Goal: Contribute content: Contribute content

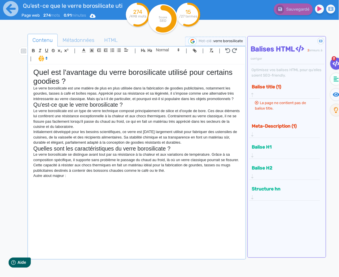
click at [92, 178] on p "Autre atout majeur :" at bounding box center [136, 175] width 207 height 5
drag, startPoint x: 102, startPoint y: 185, endPoint x: 81, endPoint y: 169, distance: 26.6
click at [102, 185] on div "Quel est l'avantage du verre borosilicate utilisé pour certains goodies ? Le ve…" at bounding box center [136, 162] width 215 height 194
click at [9, 8] on icon at bounding box center [11, 9] width 16 height 16
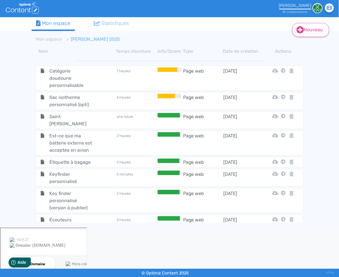
click at [300, 29] on icon at bounding box center [299, 29] width 7 height 7
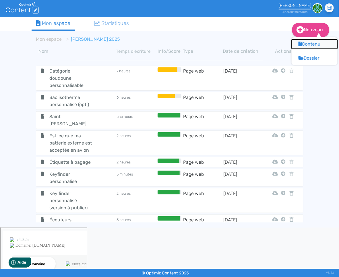
click at [324, 45] on button "Contenu" at bounding box center [314, 44] width 46 height 9
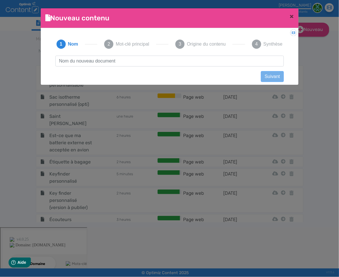
click at [146, 61] on input "text" at bounding box center [169, 61] width 228 height 11
type input "Catégorie début d'année"
click button "Suivant" at bounding box center [272, 76] width 23 height 11
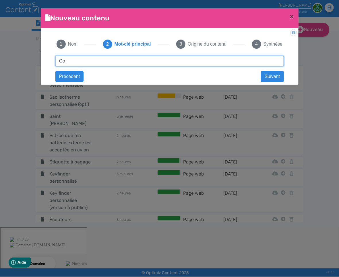
type input "G"
type input "goodies début d'année"
click at [123, 63] on input "goodies début d'année" at bounding box center [169, 61] width 228 height 11
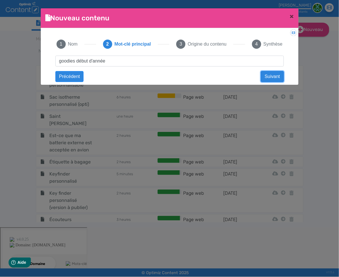
click at [263, 75] on button "Suivant" at bounding box center [272, 76] width 23 height 11
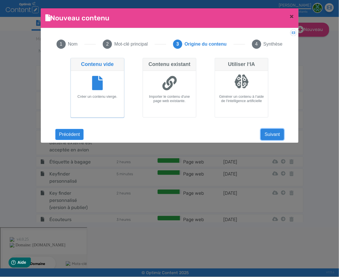
click at [273, 136] on button "Suivant" at bounding box center [272, 134] width 23 height 11
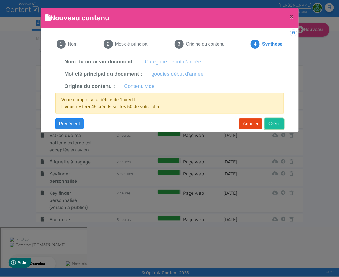
click at [274, 127] on button "Créer" at bounding box center [273, 123] width 19 height 11
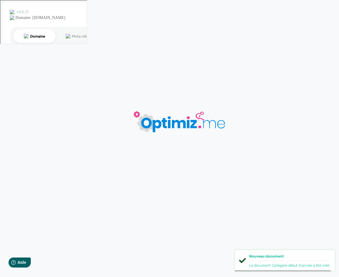
type input "Catégorie début d'année"
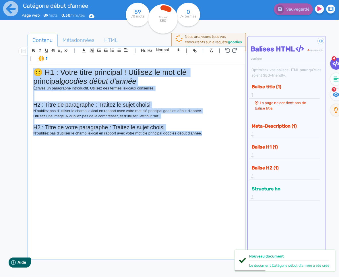
drag, startPoint x: 219, startPoint y: 136, endPoint x: 0, endPoint y: 59, distance: 232.0
click at [0, 59] on div "Catégorie début d'année Page web 89 mots 0.30 minutes Html Pdf Word 89 /0 mots …" at bounding box center [169, 156] width 339 height 313
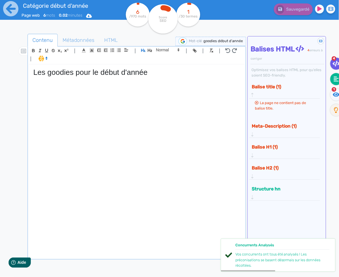
click at [334, 79] on icon at bounding box center [336, 79] width 5 height 5
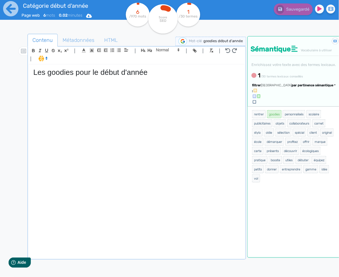
click at [77, 76] on h1 "Les goodies pour le début d'année" at bounding box center [136, 72] width 207 height 9
click at [221, 79] on div "Les goodies publicitaires pour le début d'année" at bounding box center [136, 162] width 215 height 194
drag, startPoint x: 90, startPoint y: 88, endPoint x: 79, endPoint y: 87, distance: 11.0
click at [81, 87] on div "Les goodies publicitaires pour le début d'année" at bounding box center [136, 162] width 215 height 194
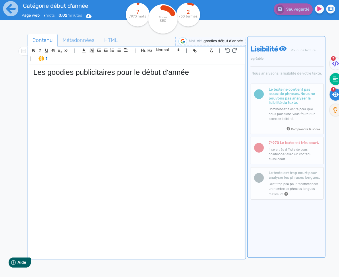
click at [334, 79] on icon at bounding box center [335, 79] width 5 height 6
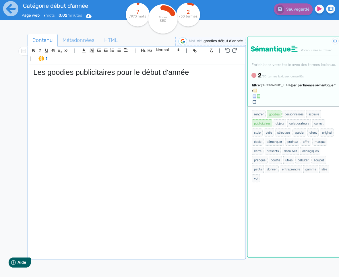
click at [83, 86] on div "Les goodies publicitaires pour le début d'année" at bounding box center [136, 162] width 215 height 194
click at [203, 70] on h1 "Les goodies publicitaires pour le début d'année" at bounding box center [136, 72] width 207 height 9
click at [126, 79] on p at bounding box center [136, 79] width 207 height 5
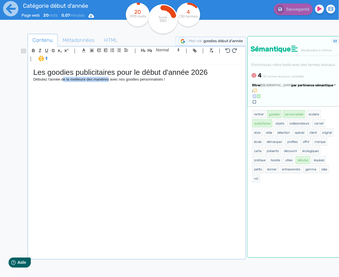
drag, startPoint x: 109, startPoint y: 81, endPoint x: 63, endPoint y: 81, distance: 45.9
click at [63, 81] on p "Débutez l'année de la meilleure des manières avec nos goodies personnalisés !" at bounding box center [136, 79] width 207 height 5
click at [188, 85] on div "Les goodies publicitaires pour le début d'année 2026 Débutez l'année de la meil…" at bounding box center [136, 162] width 215 height 194
click at [305, 87] on span "par pertinence sémantique" at bounding box center [312, 85] width 42 height 4
click at [303, 106] on link "par fréquence" at bounding box center [285, 103] width 48 height 8
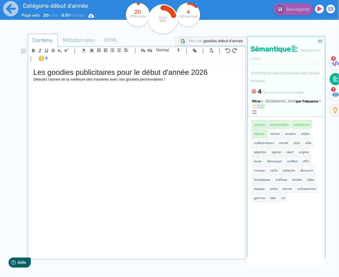
click at [177, 85] on div "Les goodies publicitaires pour le début d'année 2026 Débutez l'année de la meil…" at bounding box center [136, 162] width 215 height 194
click at [169, 79] on p "Débutez l'année de la meilleure des manières avec nos goodies personnalisés ! É…" at bounding box center [136, 82] width 207 height 11
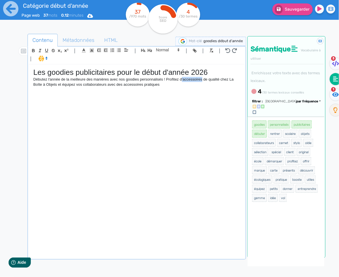
drag, startPoint x: 204, startPoint y: 80, endPoint x: 183, endPoint y: 80, distance: 21.2
click at [183, 80] on p "Débutez l'année de la meilleure des manières avec nos goodies personnalisés ! P…" at bounding box center [136, 82] width 207 height 11
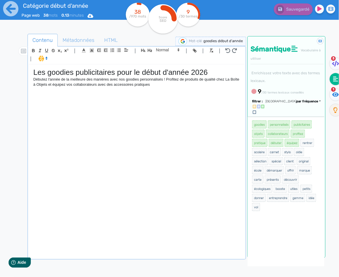
click at [155, 79] on p "Débutez l'année de la meilleure des manières avec nos goodies personnalisés ! P…" at bounding box center [136, 82] width 207 height 11
click at [154, 79] on p "Débutez l'année de la meilleure des manières avec nos goodies personnalisés ! P…" at bounding box center [136, 82] width 207 height 11
click at [157, 89] on div "Les goodies publicitaires pour le début d'année 2026 Débutez l'année de la meil…" at bounding box center [136, 162] width 215 height 194
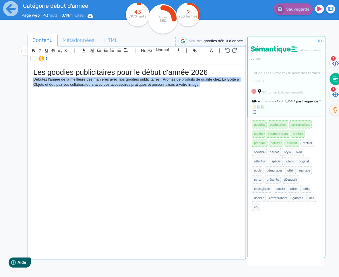
drag, startPoint x: 215, startPoint y: 90, endPoint x: 32, endPoint y: 81, distance: 183.5
click at [32, 81] on div "Les goodies publicitaires pour le début d'année 2026 Débutez l'année de la meil…" at bounding box center [136, 162] width 215 height 194
copy p "Débutez l'année de la meilleure des manières avec nos goodies publicitaires ! P…"
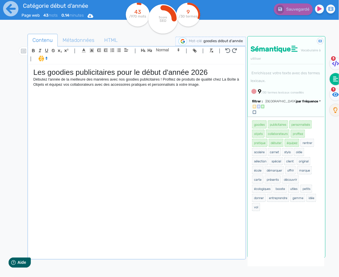
click at [158, 94] on div "Les goodies publicitaires pour le début d'année 2026 Débutez l'année de la meil…" at bounding box center [136, 162] width 215 height 194
drag, startPoint x: 203, startPoint y: 85, endPoint x: 97, endPoint y: 85, distance: 106.4
click at [97, 85] on p "Débutez l'année de la meilleure des manières avec nos goodies publicitaires ! P…" at bounding box center [136, 82] width 207 height 11
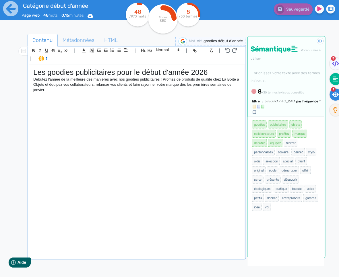
click at [336, 96] on icon at bounding box center [335, 94] width 7 height 4
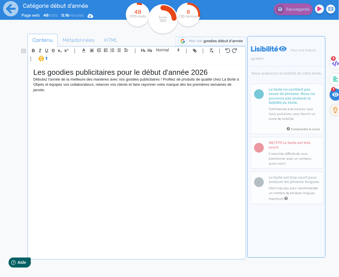
click at [330, 71] on div "3" at bounding box center [333, 65] width 7 height 14
click at [332, 77] on fa-icon at bounding box center [336, 79] width 12 height 12
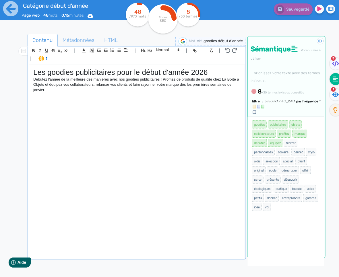
click at [83, 108] on div "Les goodies publicitaires pour le début d'année 2026 Débutez l'année de la meil…" at bounding box center [136, 162] width 215 height 194
drag, startPoint x: 86, startPoint y: 97, endPoint x: 51, endPoint y: 94, distance: 34.5
click at [51, 94] on p "[PERSON_NAME] l'année" at bounding box center [136, 95] width 207 height 5
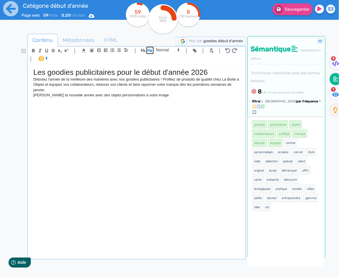
click at [150, 50] on icon "button" at bounding box center [150, 50] width 4 height 3
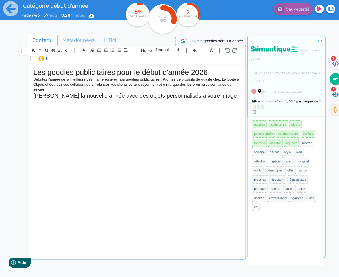
drag, startPoint x: 59, startPoint y: 98, endPoint x: 91, endPoint y: 91, distance: 32.6
click at [59, 98] on h2 "[PERSON_NAME] la nouvelle année avec des objets personnalisés à votre image" at bounding box center [136, 96] width 207 height 7
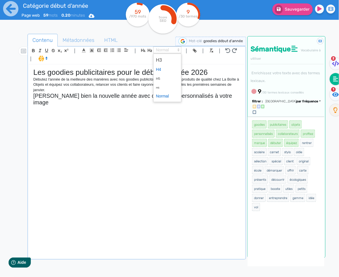
drag, startPoint x: 163, startPoint y: 50, endPoint x: 168, endPoint y: 68, distance: 18.9
click at [163, 50] on span at bounding box center [167, 49] width 28 height 7
click at [169, 59] on span at bounding box center [167, 60] width 23 height 10
click at [93, 106] on div "Les goodies publicitaires pour le début d'année 2026 Débutez l'année de la meil…" at bounding box center [136, 162] width 215 height 194
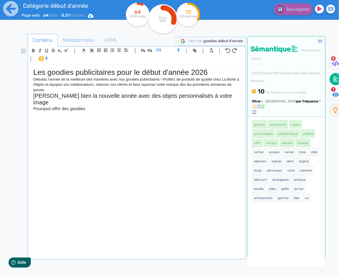
drag, startPoint x: 91, startPoint y: 103, endPoint x: 34, endPoint y: 101, distance: 57.1
click at [34, 106] on h3 "Pourquoi offrir des goodies" at bounding box center [136, 108] width 207 height 5
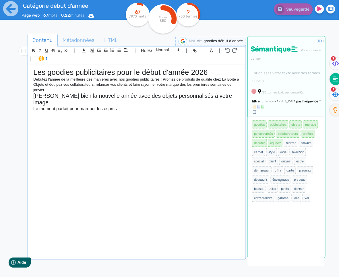
click at [98, 116] on div "Les goodies publicitaires pour le début d'année 2026 Débutez l'année de la meil…" at bounding box center [136, 162] width 215 height 194
click at [59, 112] on div "Les goodies publicitaires pour le début d'année 2026 Débutez l'année de la meil…" at bounding box center [136, 162] width 215 height 194
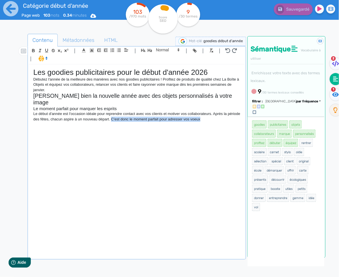
drag, startPoint x: 219, startPoint y: 117, endPoint x: 126, endPoint y: 113, distance: 93.3
click at [126, 113] on div "Les goodies publicitaires pour le début d'année 2026 Débutez l'année de la meil…" at bounding box center [136, 162] width 215 height 194
click at [223, 120] on div "Les goodies publicitaires pour le début d'année 2026 Débutez l'année de la meil…" at bounding box center [136, 162] width 215 height 194
drag, startPoint x: 221, startPoint y: 115, endPoint x: 216, endPoint y: 109, distance: 8.1
click at [216, 111] on p "Le début d'année est l'occasion idéale pour reprendre contact avec vos clients …" at bounding box center [136, 116] width 207 height 11
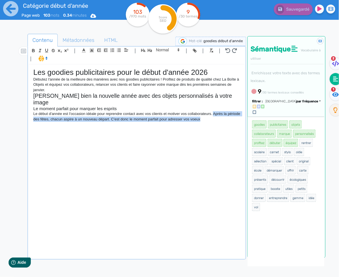
click at [206, 124] on div "Les goodies publicitaires pour le début d'année 2026 Débutez l'année de la meil…" at bounding box center [136, 162] width 215 height 194
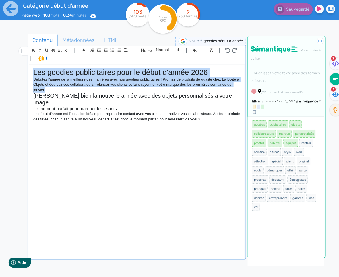
drag, startPoint x: 34, startPoint y: 73, endPoint x: 67, endPoint y: 92, distance: 38.3
click at [69, 91] on div "Les goodies publicitaires pour le début d'année 2026 Débutez l'année de la meil…" at bounding box center [136, 162] width 215 height 194
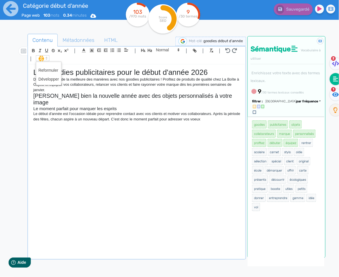
click at [42, 59] on span at bounding box center [42, 58] width 13 height 6
click at [50, 79] on span at bounding box center [48, 79] width 21 height 9
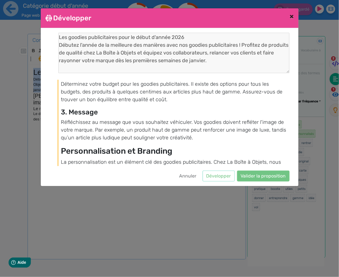
scroll to position [515, 0]
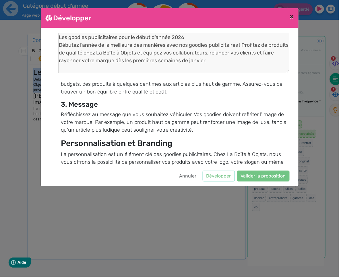
click at [290, 19] on span "×" at bounding box center [292, 16] width 4 height 8
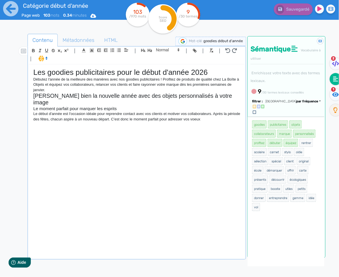
click at [118, 112] on p "Le début d'année est l'occasion idéale pour reprendre contact avec vos clients …" at bounding box center [136, 116] width 207 height 11
click at [215, 121] on div "Les goodies publicitaires pour le début d'année 2026 Débutez l'année de la meil…" at bounding box center [136, 162] width 215 height 194
click at [229, 129] on div "Les goodies publicitaires pour le début d'année 2026 Débutez l'année de la meil…" at bounding box center [136, 162] width 215 height 194
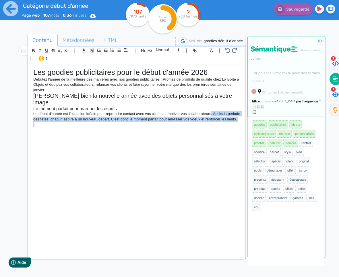
drag, startPoint x: 138, startPoint y: 124, endPoint x: 213, endPoint y: 107, distance: 76.8
click at [213, 107] on div "Les goodies publicitaires pour le début d'année 2026 Débutez l'année de la meil…" at bounding box center [136, 162] width 215 height 194
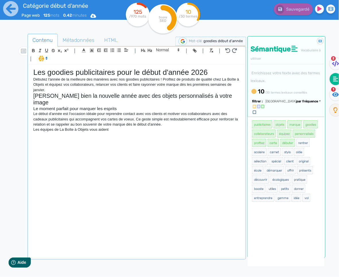
drag, startPoint x: 89, startPoint y: 133, endPoint x: 23, endPoint y: 106, distance: 71.1
click at [23, 106] on div "Contenu Métadonnées HTML | | H3 H4 H5 H6 Normal | | | | Les goodies publicitair…" at bounding box center [178, 172] width 322 height 281
drag, startPoint x: 85, startPoint y: 129, endPoint x: 15, endPoint y: 110, distance: 71.9
click at [15, 110] on div "Contenu Métadonnées HTML | | H3 H4 H5 H6 Normal | | | | Les goodies publicitair…" at bounding box center [176, 170] width 325 height 285
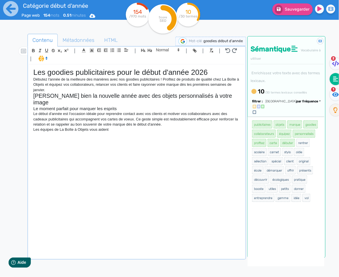
click at [15, 110] on div "Contenu Métadonnées HTML | | H3 H4 H5 H6 Normal | | | | Les goodies publicitair…" at bounding box center [176, 170] width 325 height 285
drag, startPoint x: 59, startPoint y: 130, endPoint x: 28, endPoint y: 106, distance: 39.6
click at [28, 106] on div "| | H3 H4 H5 H6 Normal | | | | Les goodies publicitaires pour le début d'année …" at bounding box center [137, 152] width 218 height 213
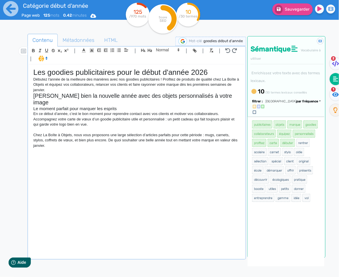
click at [62, 127] on p at bounding box center [136, 129] width 207 height 5
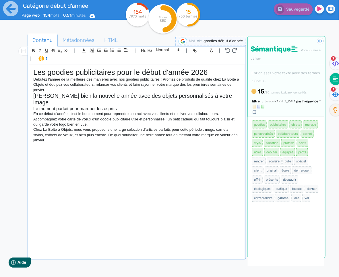
click at [103, 117] on p "Accompagnez votre carte de vœux d’un goodie publicitaire utile et personnalisé …" at bounding box center [136, 122] width 207 height 11
click at [42, 143] on p at bounding box center [136, 145] width 207 height 5
drag, startPoint x: 291, startPoint y: 196, endPoint x: 245, endPoint y: 119, distance: 90.1
click at [245, 119] on div "Contenu Métadonnées HTML | | H3 H4 H5 H6 Normal | | | | Les goodies publicitair…" at bounding box center [178, 172] width 322 height 281
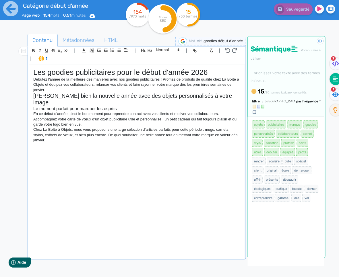
click at [331, 155] on nav "2 1" at bounding box center [331, 174] width 13 height 277
click at [332, 94] on fa-icon at bounding box center [336, 95] width 12 height 12
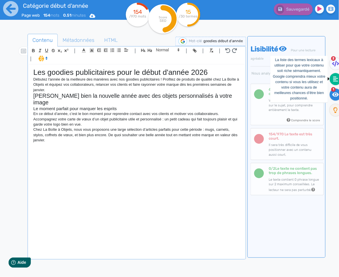
click at [334, 81] on icon at bounding box center [335, 79] width 5 height 5
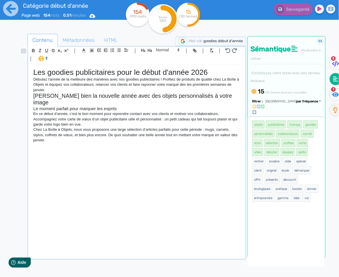
click at [96, 164] on div "Les goodies publicitaires pour le début d'année 2026 Débutez l'année de la meil…" at bounding box center [136, 162] width 215 height 194
click at [62, 145] on div "Les goodies publicitaires pour le début d'année 2026 Débutez l'année de la meil…" at bounding box center [136, 162] width 215 height 194
click at [59, 143] on div "Les goodies publicitaires pour le début d'année 2026 Débutez l'année de la meil…" at bounding box center [136, 162] width 215 height 194
click at [60, 143] on div "Les goodies publicitaires pour le début d'année 2026 Débutez l'année de la meil…" at bounding box center [136, 162] width 215 height 194
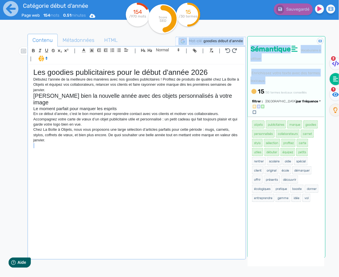
drag, startPoint x: 264, startPoint y: 80, endPoint x: 252, endPoint y: 73, distance: 14.2
click at [255, 76] on div "Sémantique Vocabulaire à utiliser Enrichissez votre texte avec des termes lexic…" at bounding box center [286, 66] width 77 height 61
click at [251, 72] on small "Enrichissez votre texte avec des termes lexicaux." at bounding box center [284, 77] width 69 height 12
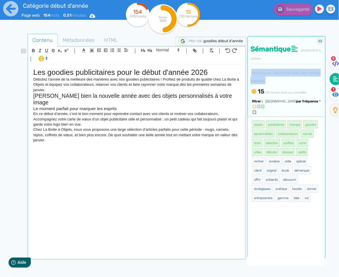
drag, startPoint x: 266, startPoint y: 79, endPoint x: 251, endPoint y: 73, distance: 15.8
click at [252, 73] on div "Sémantique Vocabulaire à utiliser Enrichissez votre texte avec des termes lexic…" at bounding box center [286, 66] width 77 height 61
click at [282, 85] on div "Sémantique Vocabulaire à utiliser Enrichissez votre texte avec des termes lexic…" at bounding box center [286, 66] width 77 height 61
click at [124, 142] on div "Les goodies publicitaires pour le début d'année 2026 Débutez l'année de la meil…" at bounding box center [136, 162] width 215 height 194
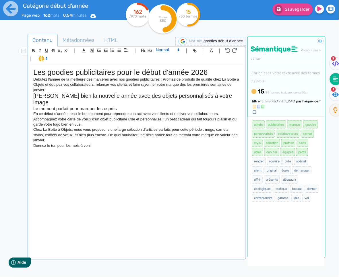
click at [170, 52] on span at bounding box center [167, 49] width 28 height 7
drag, startPoint x: 169, startPoint y: 61, endPoint x: 163, endPoint y: 156, distance: 94.8
click at [169, 61] on span at bounding box center [167, 60] width 23 height 10
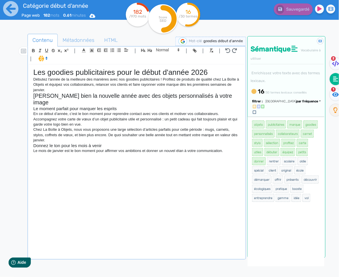
click at [233, 149] on div "Les goodies publicitaires pour le début d'année 2026 Débutez l'année de la meil…" at bounding box center [136, 162] width 215 height 194
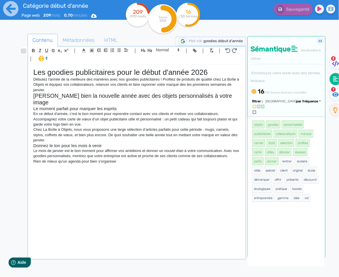
click at [136, 169] on div "Les goodies publicitaires pour le début d'année 2026 Débutez l'année de la meil…" at bounding box center [136, 162] width 215 height 194
click at [118, 159] on p "Rien de mieux qu'un agenda pour bien s'organiser, une gourde pour retrouver de …" at bounding box center [136, 161] width 207 height 5
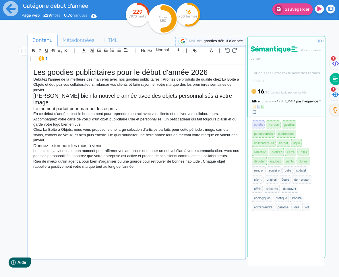
click at [297, 16] on div "Sauvegarder" at bounding box center [276, 14] width 123 height 28
click at [295, 12] on button "Sauvegarder" at bounding box center [292, 9] width 40 height 12
click at [94, 175] on div "Les goodies publicitaires pour le début d'année 2026 Débutez l'année de la meil…" at bounding box center [136, 162] width 215 height 194
drag, startPoint x: 96, startPoint y: 170, endPoint x: 34, endPoint y: 167, distance: 62.9
click at [34, 167] on div "Les goodies publicitaires pour le début d'année 2026 Débutez l'année de la meil…" at bounding box center [136, 162] width 215 height 194
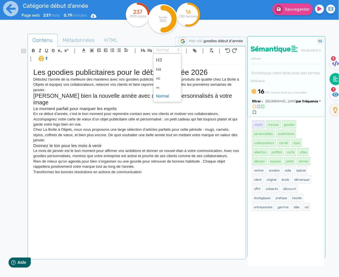
click at [165, 51] on span at bounding box center [167, 49] width 28 height 7
drag, startPoint x: 167, startPoint y: 63, endPoint x: 165, endPoint y: 75, distance: 13.1
click at [167, 63] on span at bounding box center [167, 60] width 23 height 10
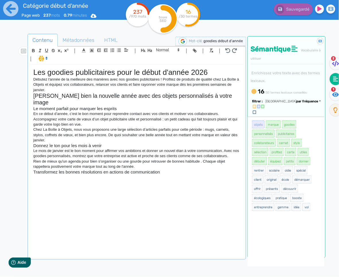
click at [48, 175] on div "Les goodies publicitaires pour le début d'année 2026 Débutez l'année de la meil…" at bounding box center [136, 162] width 215 height 194
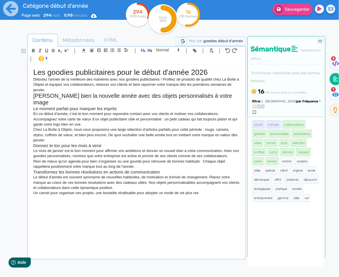
click at [211, 190] on div "Les goodies publicitaires pour le début d'année 2026 Débutez l'année de la meil…" at bounding box center [136, 162] width 215 height 194
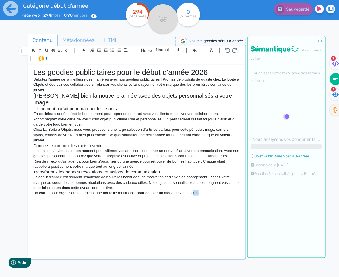
drag, startPoint x: 203, startPoint y: 189, endPoint x: 195, endPoint y: 184, distance: 8.7
click at [195, 187] on div "Les goodies publicitaires pour le début d'année 2026 Débutez l'année de la meil…" at bounding box center [136, 162] width 215 height 194
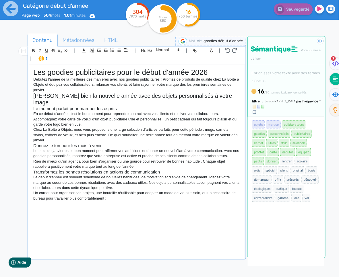
drag, startPoint x: 108, startPoint y: 198, endPoint x: 336, endPoint y: 147, distance: 233.6
click at [63, 191] on div "Les goodies publicitaires pour le début d'année 2026 Débutez l'année de la meil…" at bounding box center [136, 162] width 215 height 194
click at [121, 194] on p "Un carnet pour organiser ses projets, une bouteille réutilisable pour adopter u…" at bounding box center [136, 195] width 207 height 11
drag, startPoint x: 106, startPoint y: 192, endPoint x: 33, endPoint y: 186, distance: 73.4
click at [33, 186] on div "Les goodies publicitaires pour le début d'année 2026 Débutez l'année de la meil…" at bounding box center [136, 162] width 215 height 194
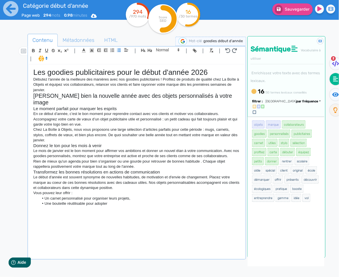
click at [140, 196] on li "Un carnet personnalisé pour organiser leurs projets," at bounding box center [139, 198] width 201 height 5
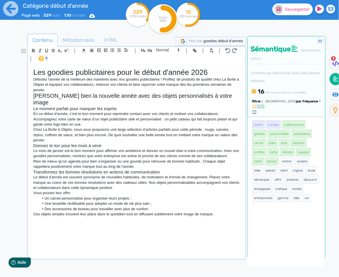
click at [305, 13] on button "Sauvegarder" at bounding box center [292, 9] width 40 height 12
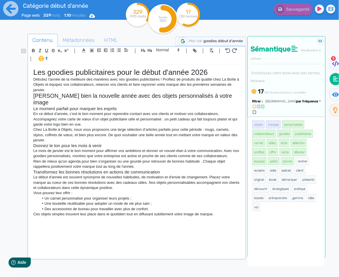
click at [45, 217] on div "Les goodies publicitaires pour le début d'année 2026 Débutez l'année de la meil…" at bounding box center [136, 162] width 215 height 194
click at [65, 217] on p at bounding box center [136, 219] width 207 height 5
click at [83, 219] on div "Les goodies publicitaires pour le début d'année 2026 Débutez l'année de la meil…" at bounding box center [136, 162] width 215 height 194
click at [59, 220] on div "Les goodies publicitaires pour le début d'année 2026 Débutez l'année de la meil…" at bounding box center [136, 162] width 215 height 194
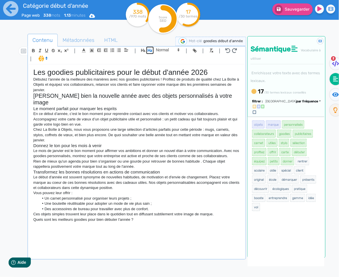
drag, startPoint x: 151, startPoint y: 50, endPoint x: 172, endPoint y: 118, distance: 70.7
click at [151, 50] on icon "button" at bounding box center [150, 50] width 4 height 3
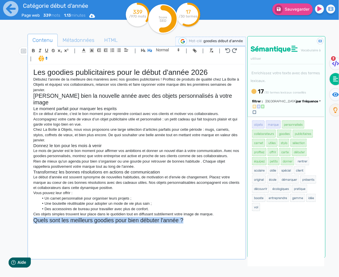
drag, startPoint x: 186, startPoint y: 216, endPoint x: 22, endPoint y: 212, distance: 164.4
click at [22, 212] on div "Contenu Métadonnées HTML | | H3 H4 H5 H6 Normal | | | | Les goodies publicitair…" at bounding box center [178, 172] width 322 height 281
copy h2 "Quels sont les meilleurs goodies pour bien débuter l'année ?"
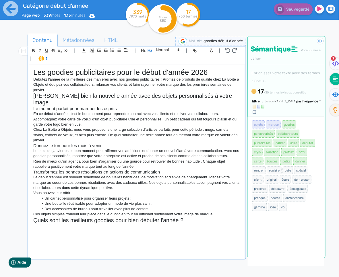
drag, startPoint x: 104, startPoint y: 216, endPoint x: 99, endPoint y: 222, distance: 8.2
click at [104, 217] on h2 "Quels sont les meilleurs goodies pour bien débuter l'année ?" at bounding box center [136, 220] width 207 height 7
click at [99, 222] on div "Les goodies publicitaires pour le début d'année 2026 Débutez l'année de la meil…" at bounding box center [136, 162] width 215 height 194
click at [135, 234] on div "Les goodies publicitaires pour le début d'année 2026 Débutez l'année de la meil…" at bounding box center [136, 162] width 215 height 194
click at [114, 224] on p at bounding box center [136, 226] width 207 height 5
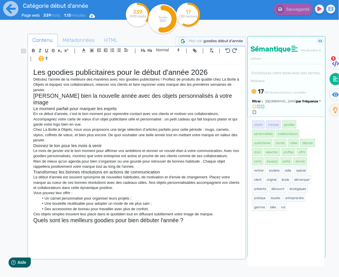
drag, startPoint x: 132, startPoint y: 233, endPoint x: 132, endPoint y: 227, distance: 6.0
click at [132, 227] on div "Les goodies publicitaires pour le début d'année 2026 Débutez l'année de la meil…" at bounding box center [136, 162] width 215 height 194
click at [131, 225] on div "Les goodies publicitaires pour le début d'année 2026 Débutez l'année de la meil…" at bounding box center [136, 162] width 215 height 194
click at [11, 11] on icon at bounding box center [10, 8] width 15 height 15
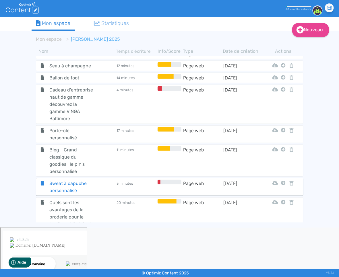
scroll to position [1012, 0]
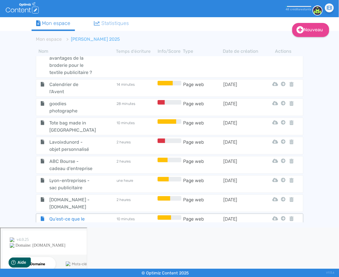
click at [48, 215] on span "Qu'est-ce que le verre borosilicate utilisé pour certains goodies ?" at bounding box center [71, 229] width 53 height 29
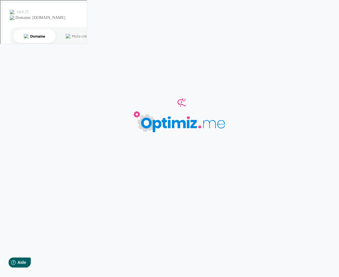
type input "Qu'est-ce que le verre borosilicate utilisé pour certains goodies ?"
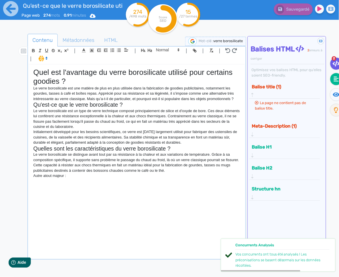
click at [336, 78] on icon at bounding box center [336, 79] width 5 height 5
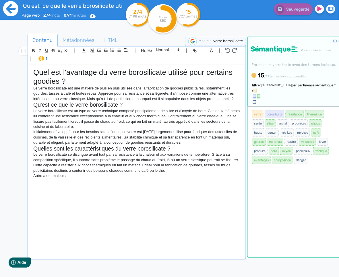
click at [9, 10] on icon at bounding box center [11, 9] width 16 height 16
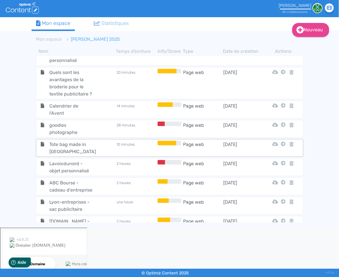
scroll to position [970, 0]
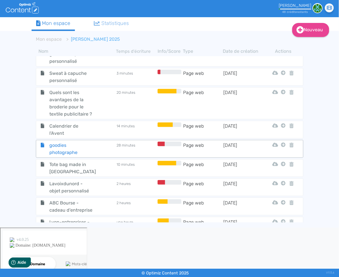
click at [68, 142] on span "goodies photographe" at bounding box center [71, 149] width 53 height 14
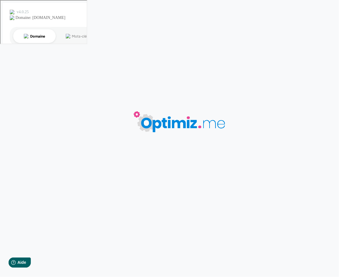
type input "goodies photographe"
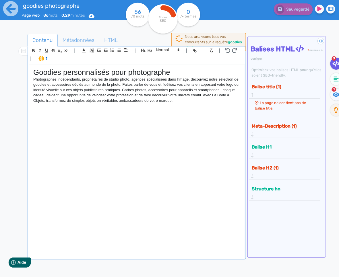
click at [207, 106] on div "Goodies personnalisés pour photographe Photographes indépendants, propriétaires…" at bounding box center [136, 162] width 215 height 194
click at [337, 79] on icon at bounding box center [336, 79] width 5 height 6
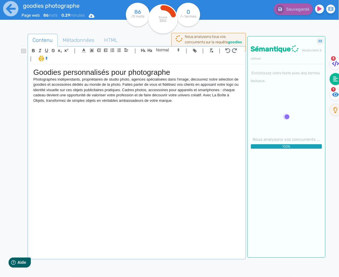
click at [143, 104] on div "Goodies personnalisés pour photographe Photographes indépendants, propriétaires…" at bounding box center [136, 162] width 215 height 194
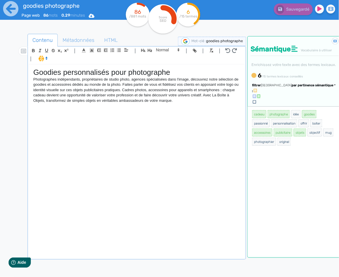
click at [105, 81] on p "Photographes indépendants, propriétaires de studio photo, agences spécialisées …" at bounding box center [136, 90] width 207 height 26
click at [8, 11] on icon at bounding box center [11, 9] width 16 height 16
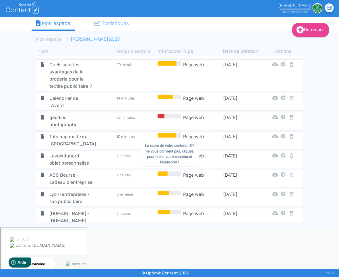
scroll to position [1012, 0]
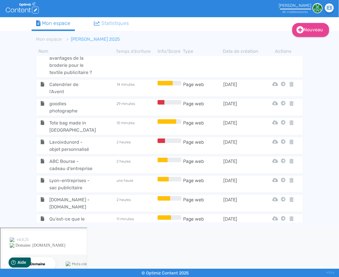
click at [59, 249] on span "Catégorie début d'année" at bounding box center [71, 256] width 53 height 14
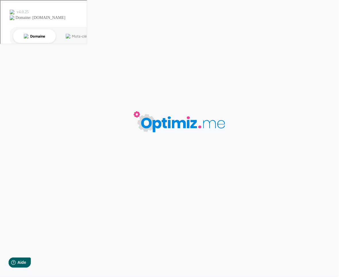
type input "Catégorie début d'année"
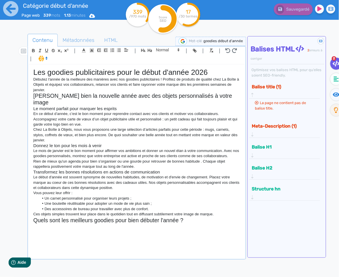
click at [65, 219] on div "Les goodies publicitaires pour le début d'année 2026 Débutez l'année de la meil…" at bounding box center [136, 162] width 215 height 194
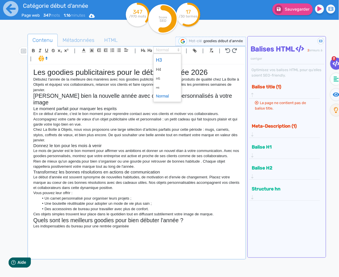
drag, startPoint x: 159, startPoint y: 51, endPoint x: 159, endPoint y: 56, distance: 4.9
click at [159, 51] on span at bounding box center [167, 49] width 28 height 7
click at [162, 65] on span at bounding box center [167, 69] width 23 height 9
drag, startPoint x: 168, startPoint y: 49, endPoint x: 167, endPoint y: 53, distance: 4.5
click at [168, 49] on span at bounding box center [167, 49] width 28 height 7
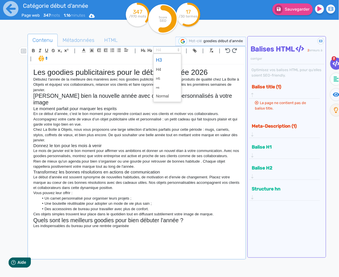
click at [166, 57] on span at bounding box center [167, 60] width 23 height 10
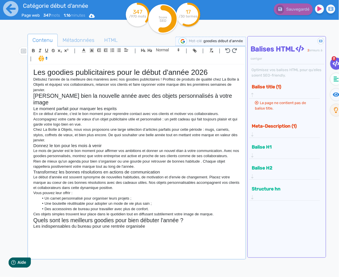
click at [138, 229] on p at bounding box center [136, 231] width 207 height 5
click at [331, 81] on fa-icon at bounding box center [336, 79] width 12 height 12
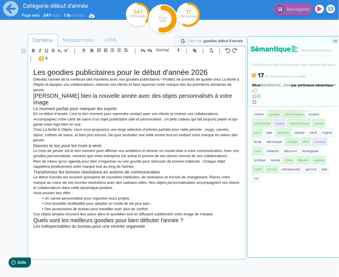
click at [111, 229] on div "Les goodies publicitaires pour le début d'année 2026 Débutez l'année de la meil…" at bounding box center [136, 162] width 215 height 194
click at [104, 233] on div "Les goodies publicitaires pour le début d'année 2026 Débutez l'année de la meil…" at bounding box center [136, 162] width 215 height 194
click at [145, 235] on div "Les goodies publicitaires pour le début d'année 2026 Débutez l'année de la meil…" at bounding box center [136, 162] width 215 height 194
click at [127, 228] on div "Les goodies publicitaires pour le début d'année 2026 Débutez l'année de la meil…" at bounding box center [136, 162] width 215 height 194
click at [114, 229] on p at bounding box center [136, 231] width 207 height 5
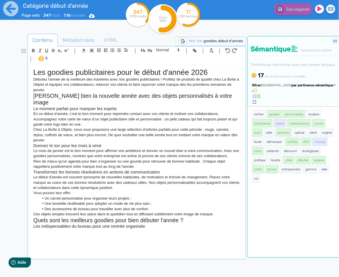
click at [291, 87] on span "par pertinence sémantique" at bounding box center [312, 85] width 42 height 4
click at [287, 106] on link "par fréquence" at bounding box center [285, 103] width 48 height 8
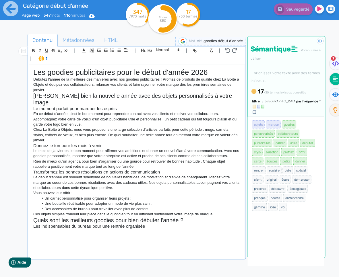
click at [119, 235] on div "Les goodies publicitaires pour le début d'année 2026 Débutez l'année de la meil…" at bounding box center [136, 162] width 215 height 194
click at [89, 229] on p at bounding box center [136, 231] width 207 height 5
drag, startPoint x: 31, startPoint y: 263, endPoint x: 27, endPoint y: 264, distance: 4.0
click at [30, 263] on html "Help Aide" at bounding box center [10, 261] width 45 height 12
click at [24, 264] on span "Aide" at bounding box center [21, 262] width 9 height 5
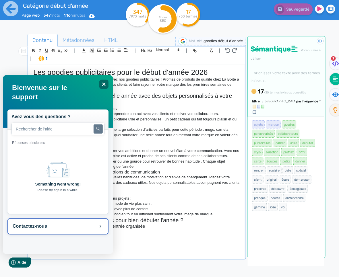
click at [47, 228] on button "Contactez-nous" at bounding box center [57, 226] width 101 height 16
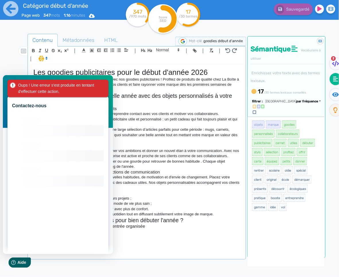
click at [110, 83] on div "Contactez-nous Loading interface..." at bounding box center [58, 164] width 110 height 179
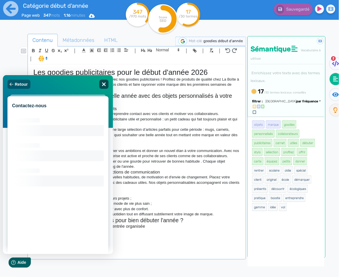
click at [102, 83] on icon "Close" at bounding box center [103, 84] width 4 height 4
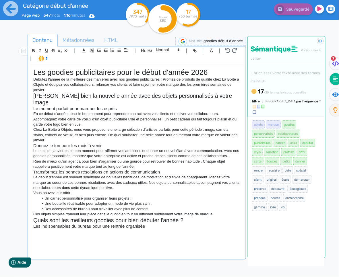
click at [44, 237] on div "Les goodies publicitaires pour le début d'année 2026 Débutez l'année de la meil…" at bounding box center [136, 162] width 215 height 194
click at [48, 236] on div "Les goodies publicitaires pour le début d'année 2026 Débutez l'année de la meil…" at bounding box center [136, 162] width 215 height 194
click at [90, 231] on div "Les goodies publicitaires pour le début d'année 2026 Débutez l'année de la meil…" at bounding box center [136, 162] width 215 height 194
click at [93, 230] on div "Les goodies publicitaires pour le début d'année 2026 Débutez l'année de la meil…" at bounding box center [136, 162] width 215 height 194
click at [114, 228] on div "Les goodies publicitaires pour le début d'année 2026 Débutez l'année de la meil…" at bounding box center [136, 162] width 215 height 194
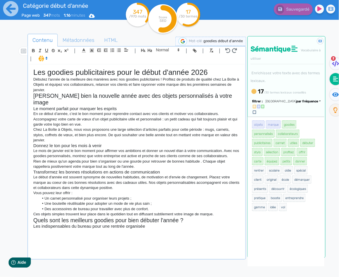
click at [82, 240] on div "Les goodies publicitaires pour le début d'année 2026 Débutez l'année de la meil…" at bounding box center [136, 162] width 215 height 194
click at [51, 234] on div "Les goodies publicitaires pour le début d'année 2026 Débutez l'année de la meil…" at bounding box center [136, 162] width 215 height 194
click at [105, 234] on div "Les goodies publicitaires pour le début d'année 2026 Débutez l'année de la meil…" at bounding box center [136, 162] width 215 height 194
click at [80, 233] on div "Les goodies publicitaires pour le début d'année 2026 Débutez l'année de la meil…" at bounding box center [136, 162] width 215 height 194
click at [67, 229] on p at bounding box center [136, 231] width 207 height 5
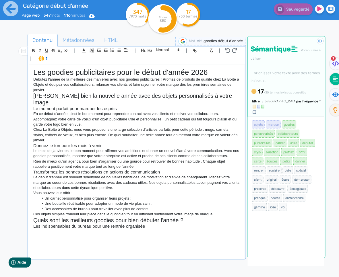
click at [56, 229] on p at bounding box center [136, 231] width 207 height 5
click at [126, 231] on div "Les goodies publicitaires pour le début d'année 2026 Débutez l'année de la meil…" at bounding box center [136, 162] width 215 height 194
click at [119, 230] on div "Les goodies publicitaires pour le début d'année 2026 Débutez l'année de la meil…" at bounding box center [136, 162] width 215 height 194
click at [120, 229] on div "Les goodies publicitaires pour le début d'année 2026 Débutez l'année de la meil…" at bounding box center [136, 162] width 215 height 194
click at [87, 229] on p at bounding box center [136, 231] width 207 height 5
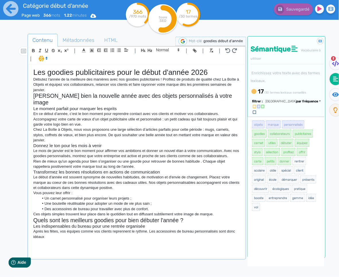
click at [61, 231] on p "Après les fêtes, vos équipes comme vos clients reprennent le rythme. Les access…" at bounding box center [136, 234] width 207 height 11
click at [51, 232] on p "Après les fêtes, vos équipes comme vos clients reprennent le rythme. Les access…" at bounding box center [136, 234] width 207 height 11
click at [58, 232] on p "Après les fêtes, vos équipes comme vos clients reprennent le rythme. Les access…" at bounding box center [136, 234] width 207 height 11
click at [82, 238] on div "Les goodies publicitaires pour le début d'année 2026 Débutez l'année de la meil…" at bounding box center [136, 162] width 215 height 194
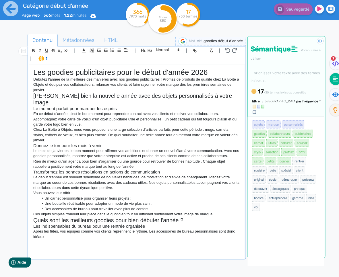
click at [75, 233] on div "Les goodies publicitaires pour le début d'année 2026 Débutez l'année de la meil…" at bounding box center [136, 162] width 215 height 194
click at [63, 235] on div "Les goodies publicitaires pour le début d'année 2026 Débutez l'année de la meil…" at bounding box center [136, 162] width 215 height 194
click at [55, 231] on p "Après les fêtes, vos équipes comme vos clients reprennent le rythme. Les access…" at bounding box center [136, 234] width 207 height 11
click at [77, 235] on div "Les goodies publicitaires pour le début d'année 2026 Débutez l'année de la meil…" at bounding box center [136, 162] width 215 height 194
click at [38, 230] on p "Après les fêtes, vos équipes comme vos clients reprennent le rythme. Les access…" at bounding box center [136, 234] width 207 height 11
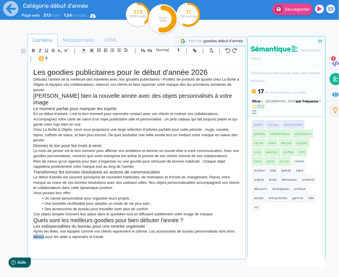
click at [38, 230] on p "Après les fêtes, vos équipes comme vos clients reprennent le rythme. Les access…" at bounding box center [136, 234] width 207 height 11
